Goal: Find contact information

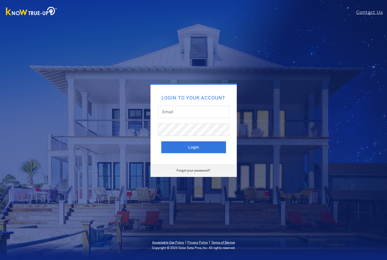
click at [19, 9] on img at bounding box center [31, 12] width 57 height 12
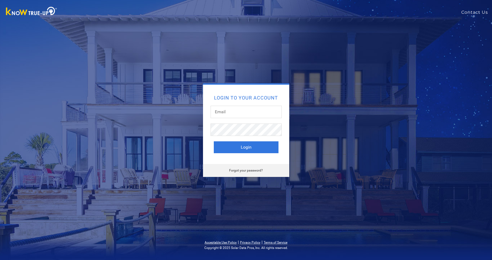
click at [387, 11] on link "Contact Us" at bounding box center [476, 12] width 31 height 6
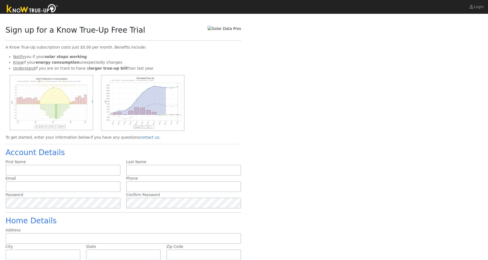
click at [208, 101] on div at bounding box center [124, 103] width 236 height 56
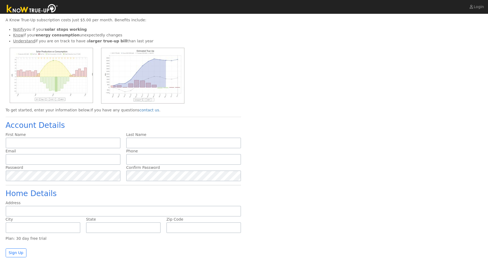
click at [57, 81] on img at bounding box center [51, 75] width 83 height 55
click at [122, 89] on img at bounding box center [142, 76] width 83 height 56
click at [28, 40] on u "Understand" at bounding box center [24, 41] width 22 height 4
